Goal: Find specific page/section: Find specific page/section

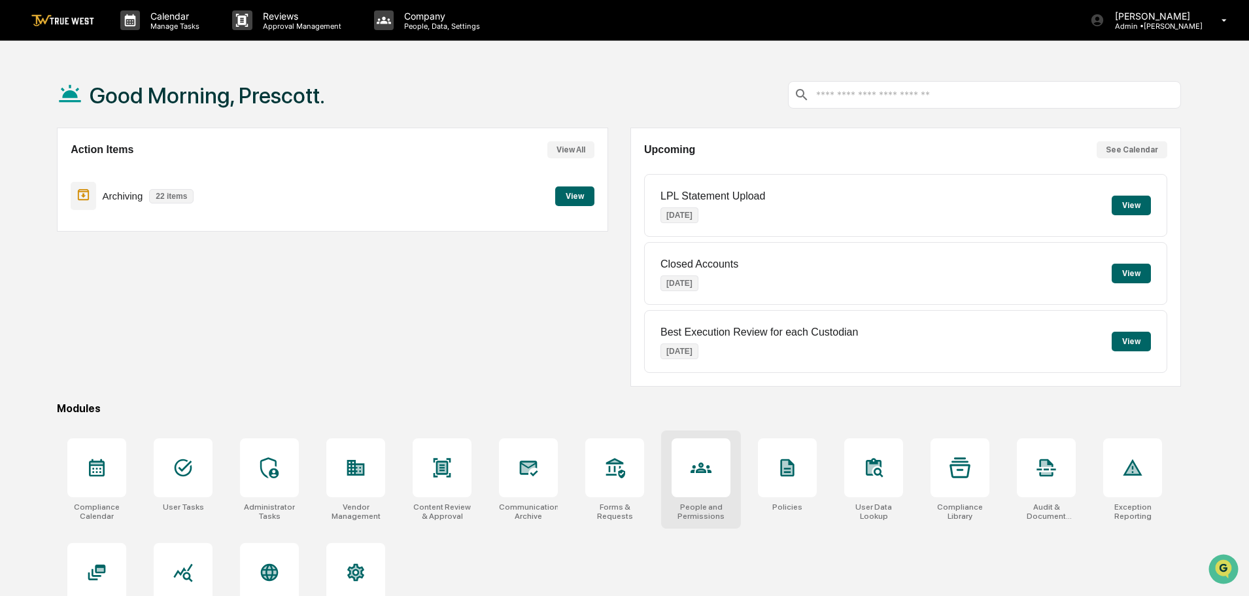
click at [693, 471] on icon at bounding box center [701, 467] width 21 height 10
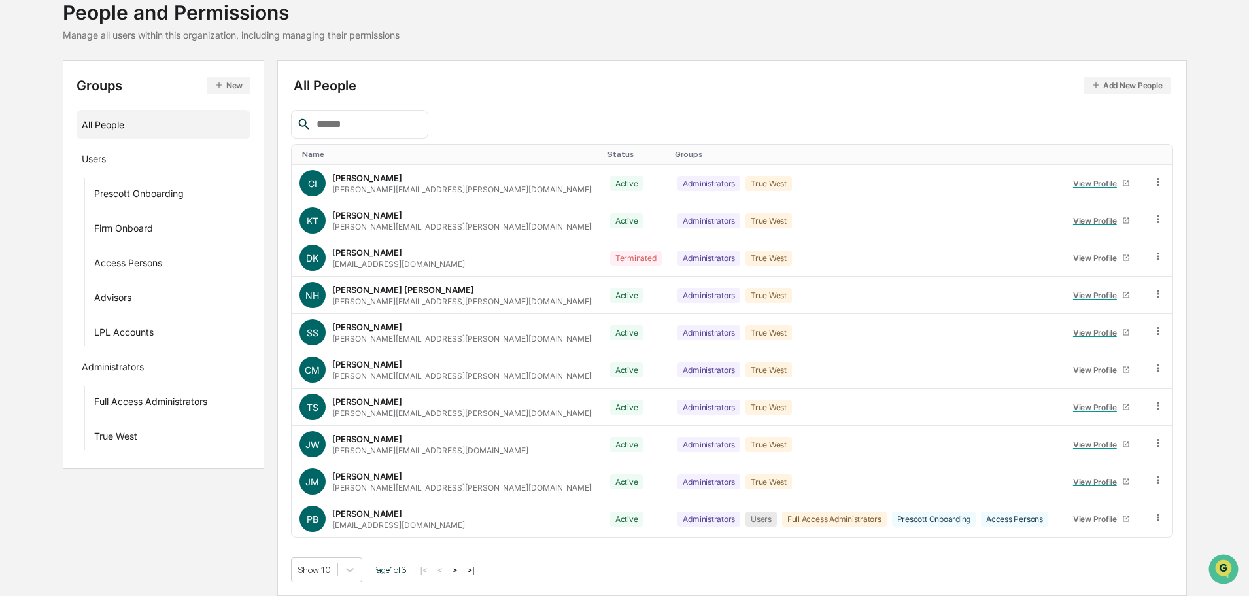
click at [460, 570] on button ">" at bounding box center [455, 569] width 13 height 11
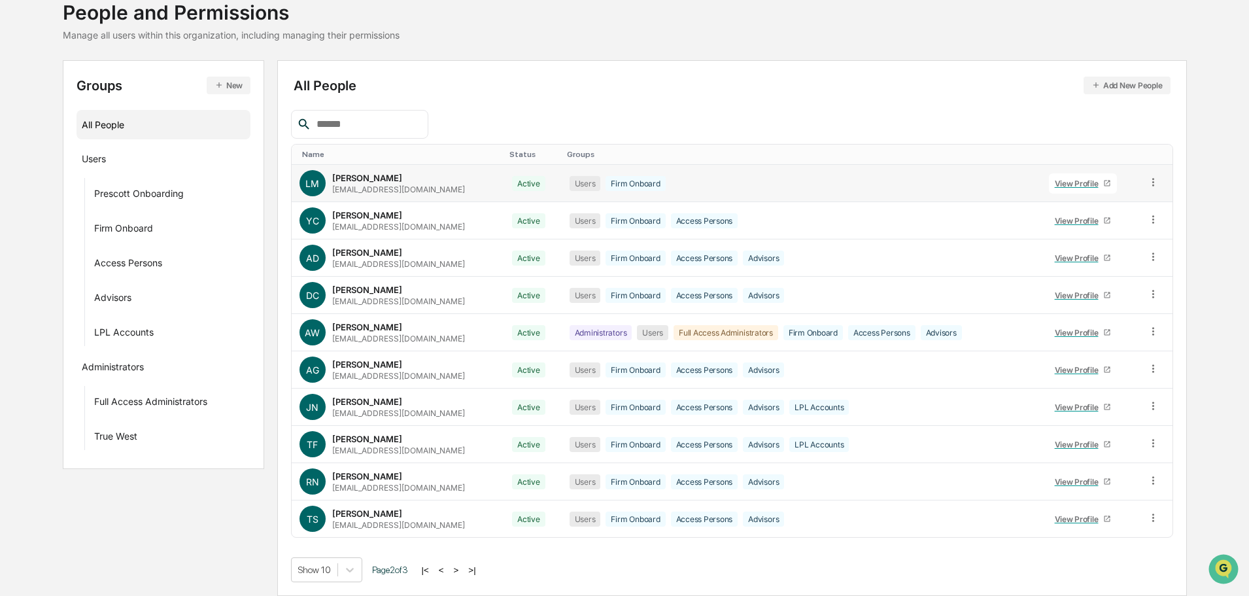
click at [1068, 185] on div "View Profile" at bounding box center [1079, 184] width 49 height 10
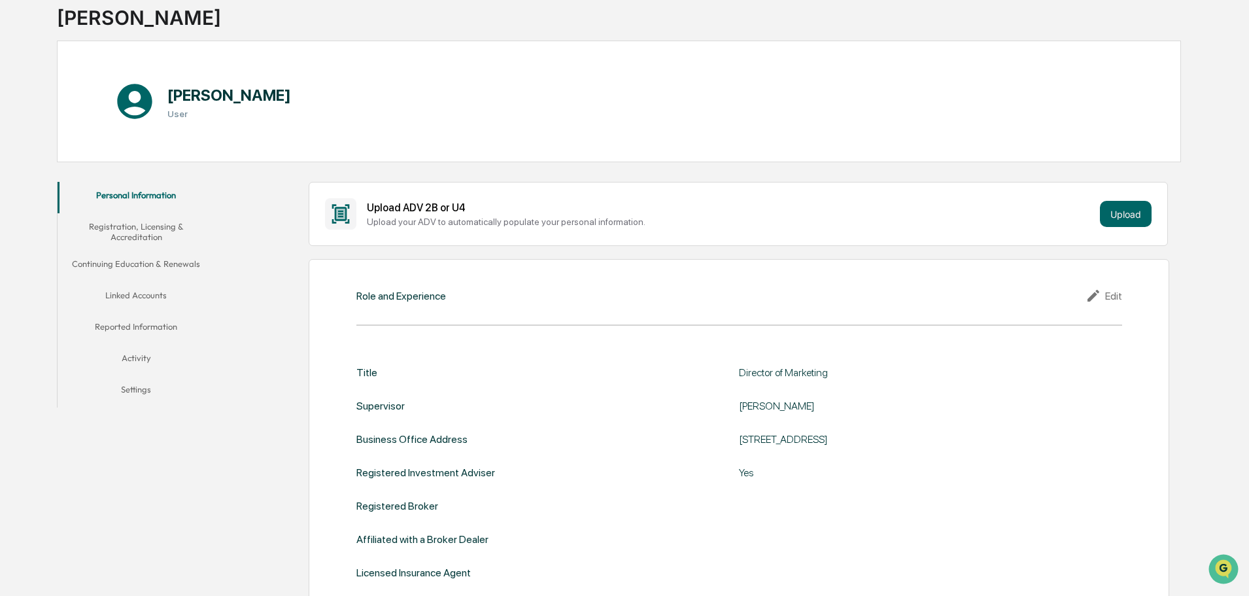
click at [131, 296] on button "Linked Accounts" at bounding box center [136, 297] width 157 height 31
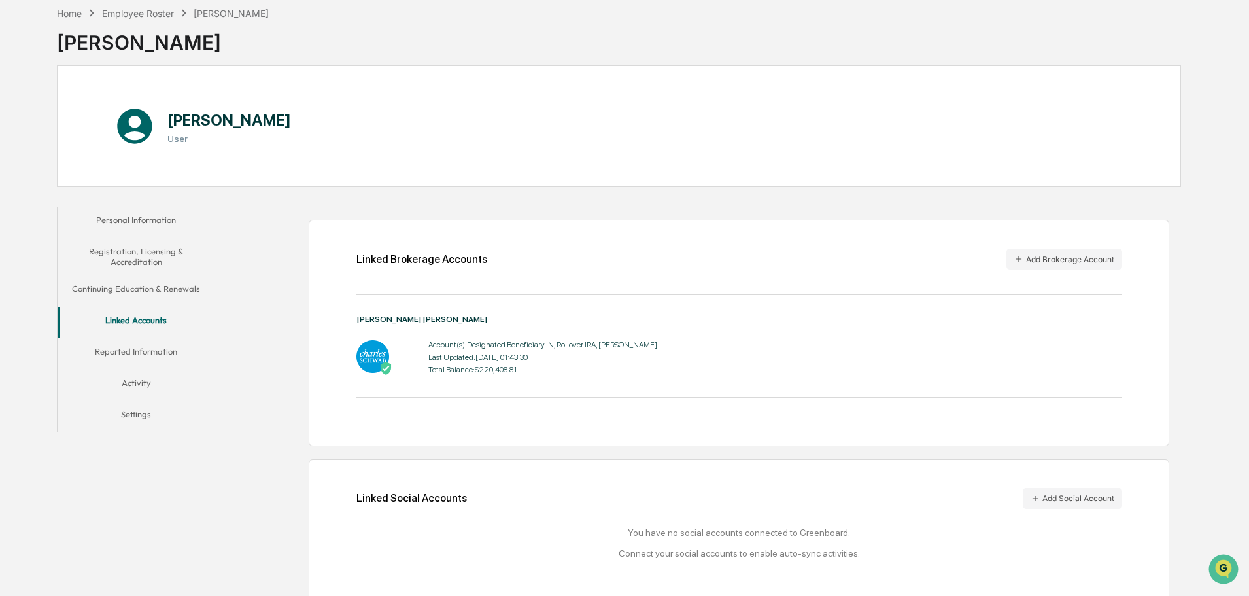
scroll to position [73, 0]
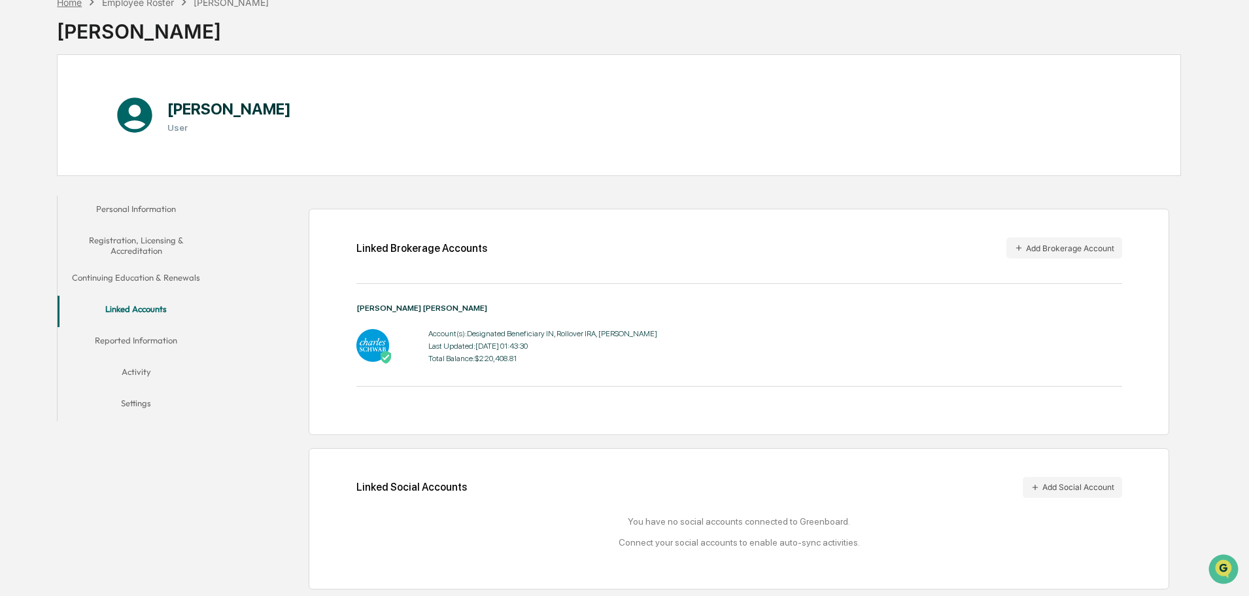
click at [78, 6] on div "Home" at bounding box center [69, 2] width 25 height 11
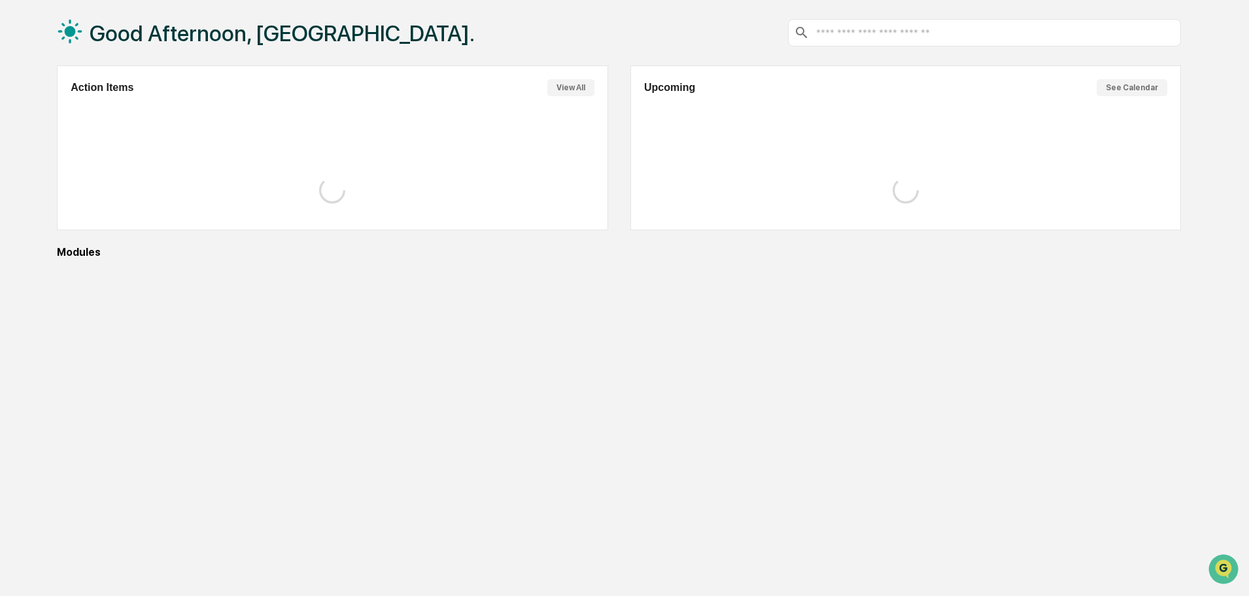
scroll to position [62, 0]
